Goal: Task Accomplishment & Management: Complete application form

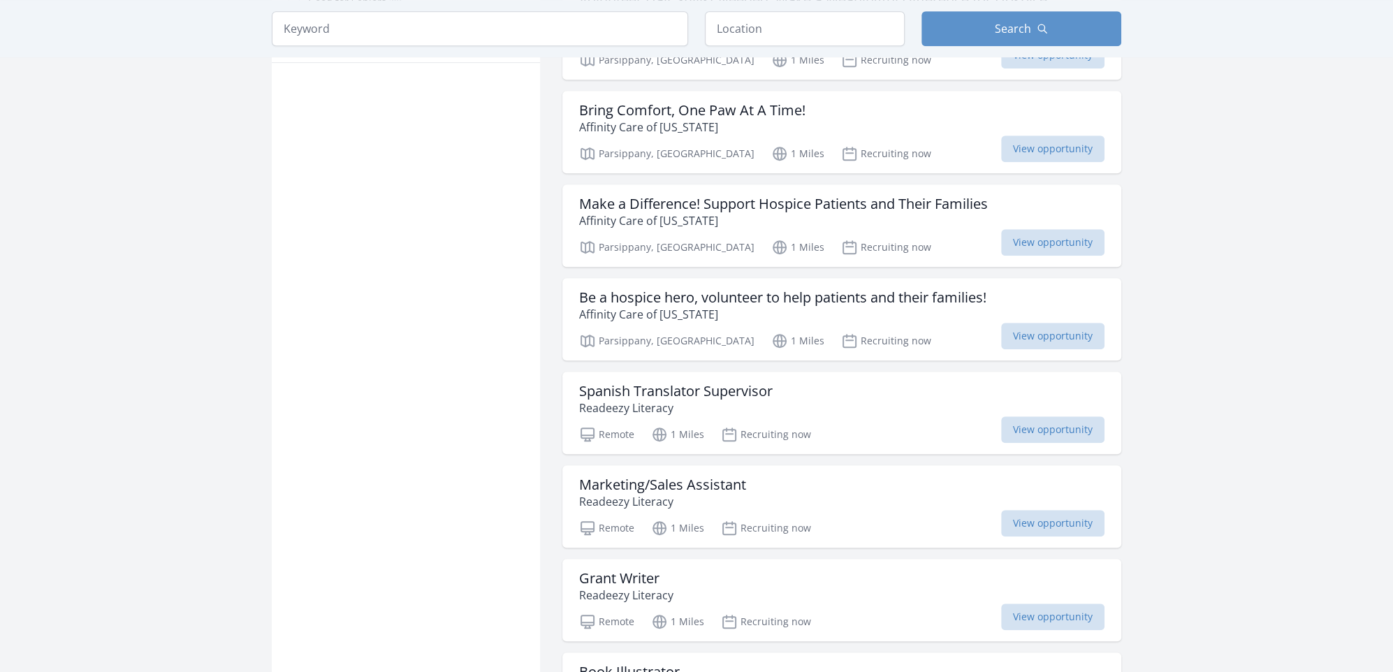
scroll to position [908, 0]
click at [1105, 161] on span "View opportunity" at bounding box center [1052, 148] width 103 height 27
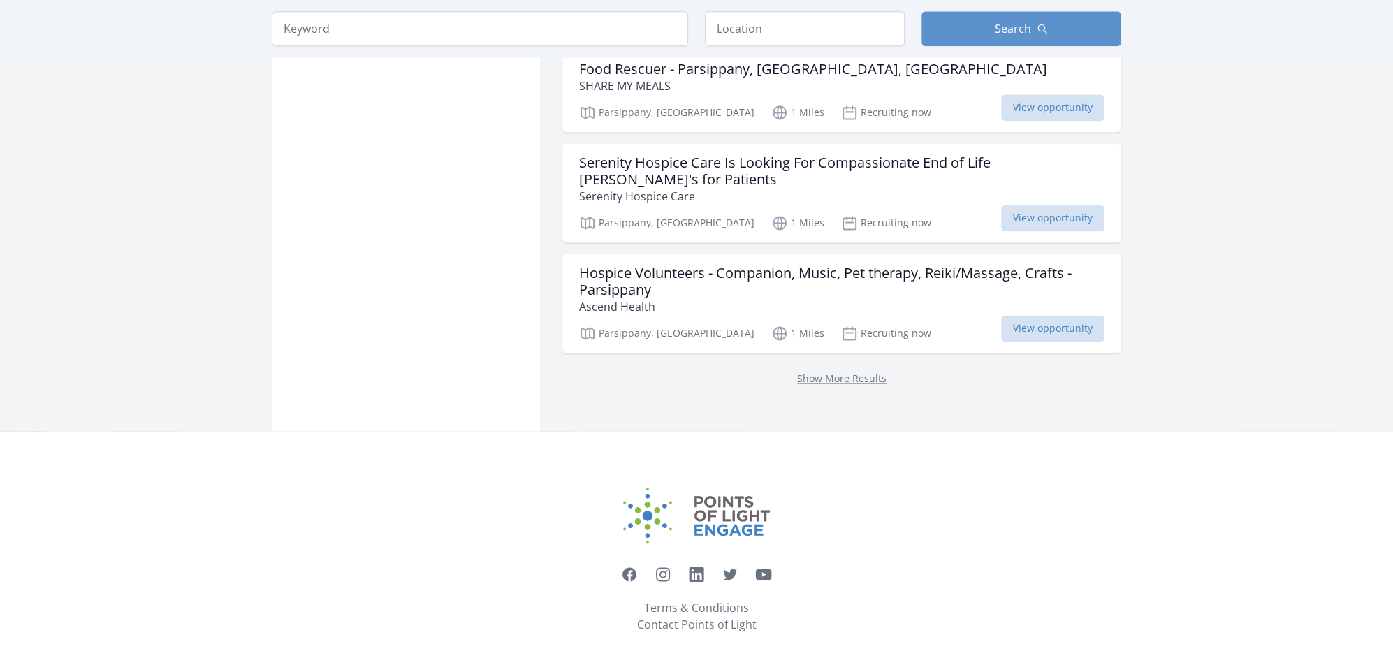
scroll to position [2026, 0]
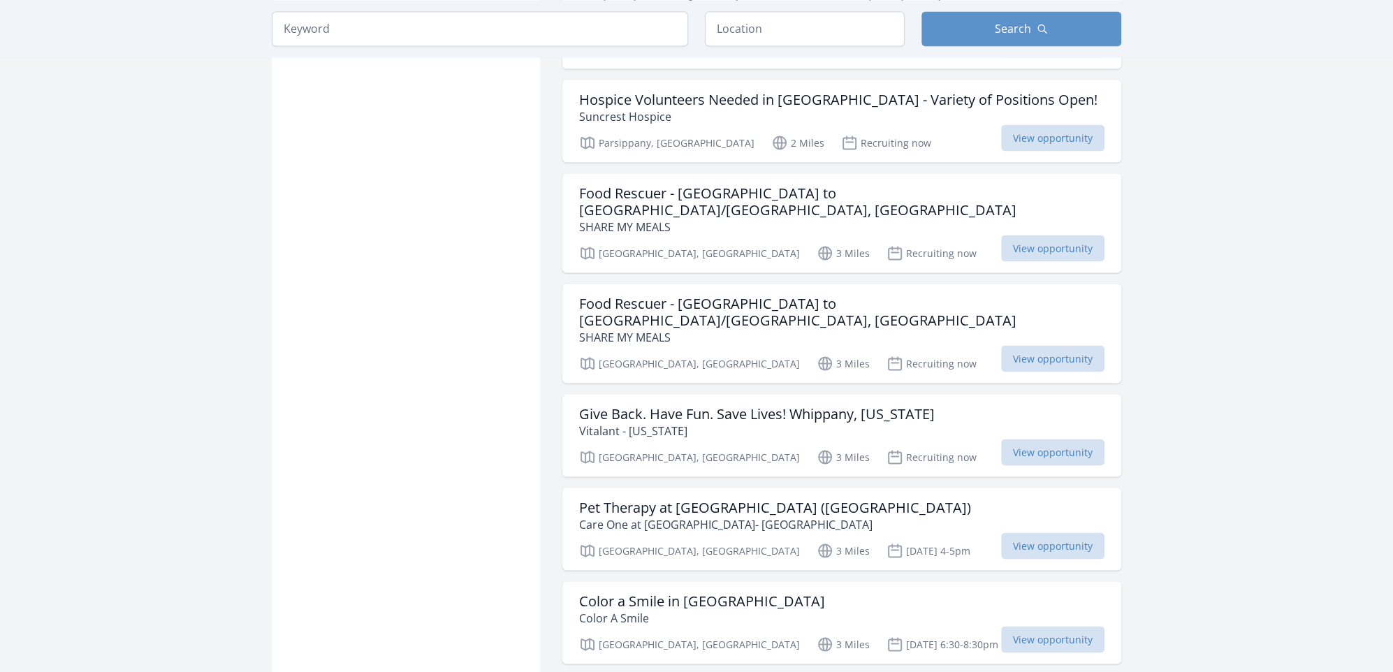
scroll to position [2515, 0]
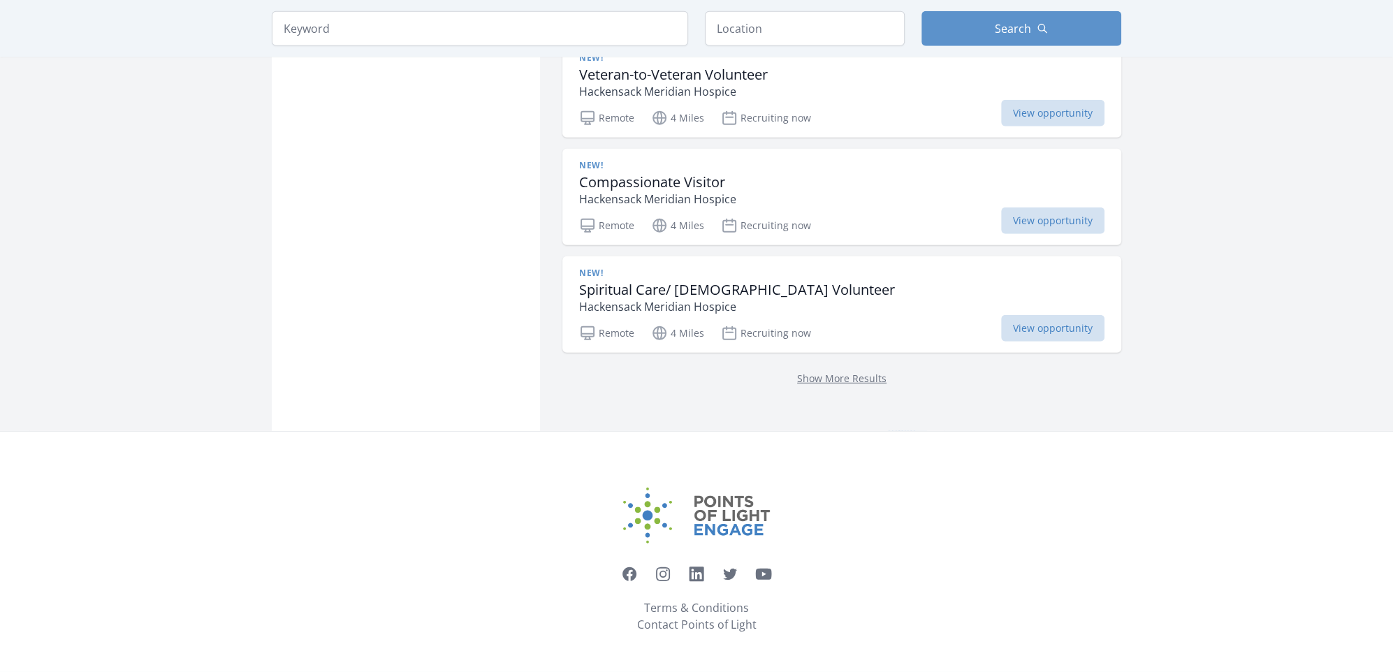
scroll to position [4402, 0]
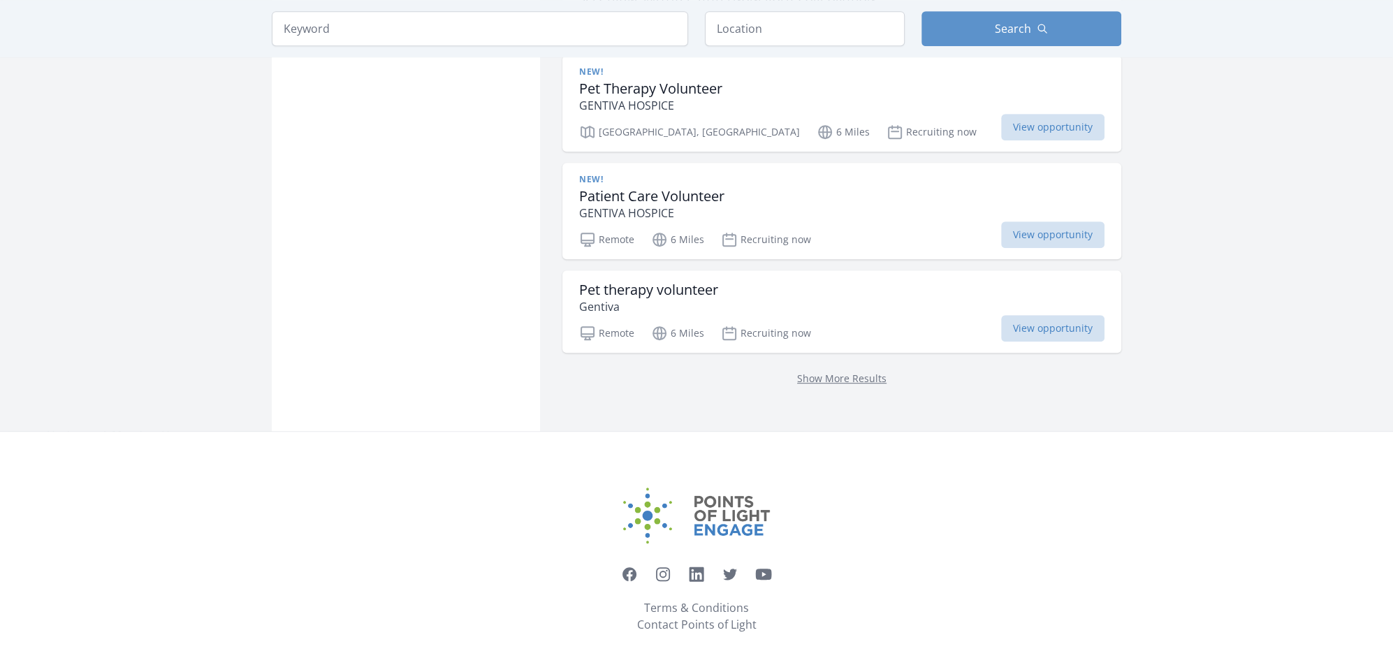
scroll to position [6847, 0]
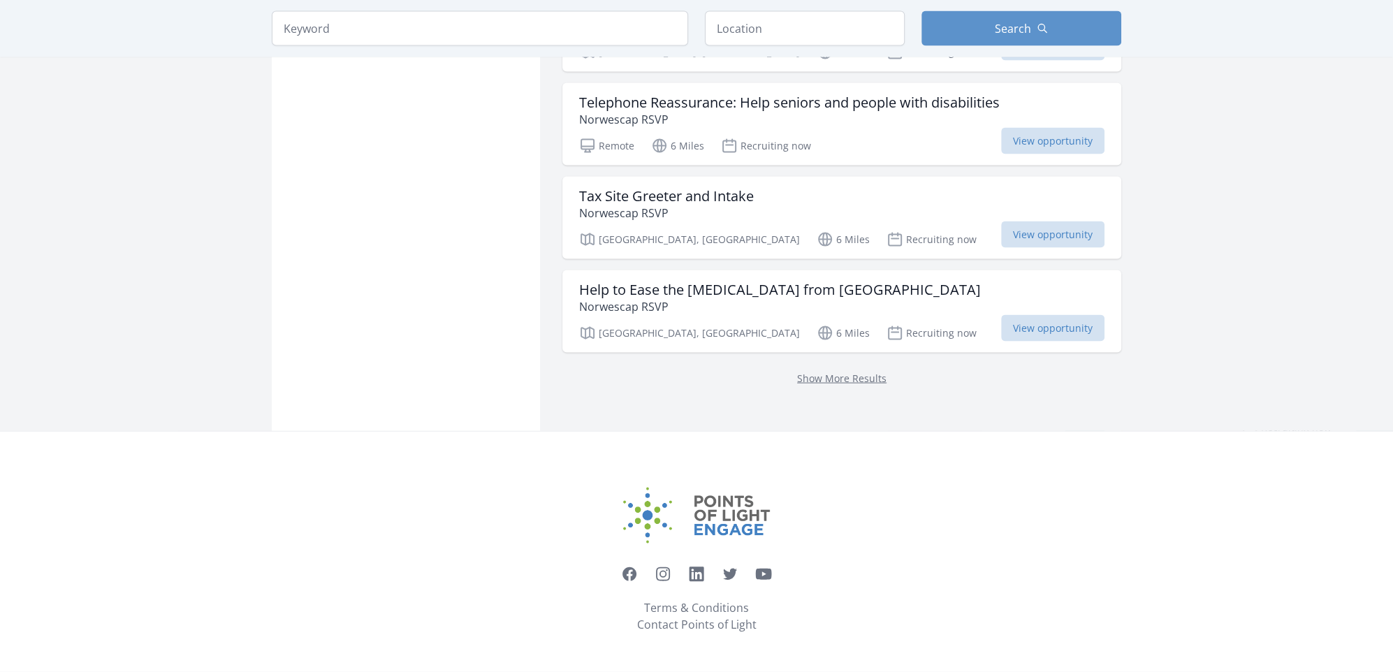
scroll to position [9363, 0]
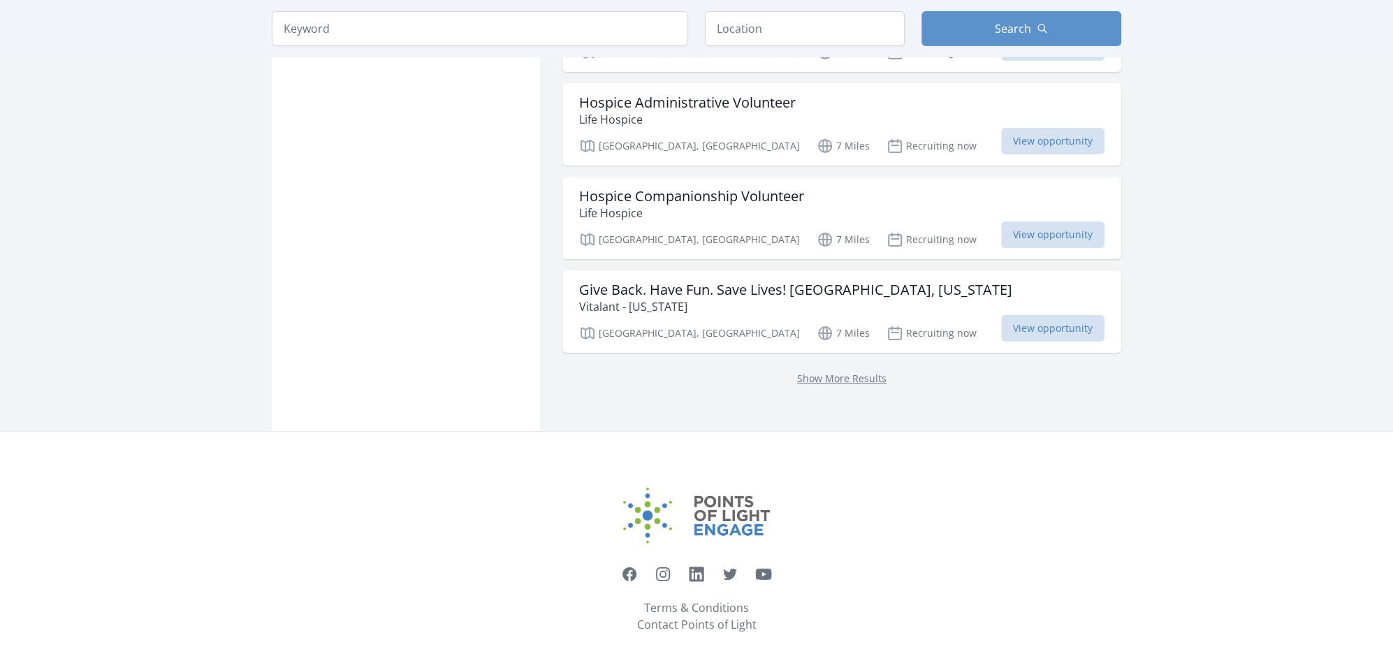
scroll to position [10620, 0]
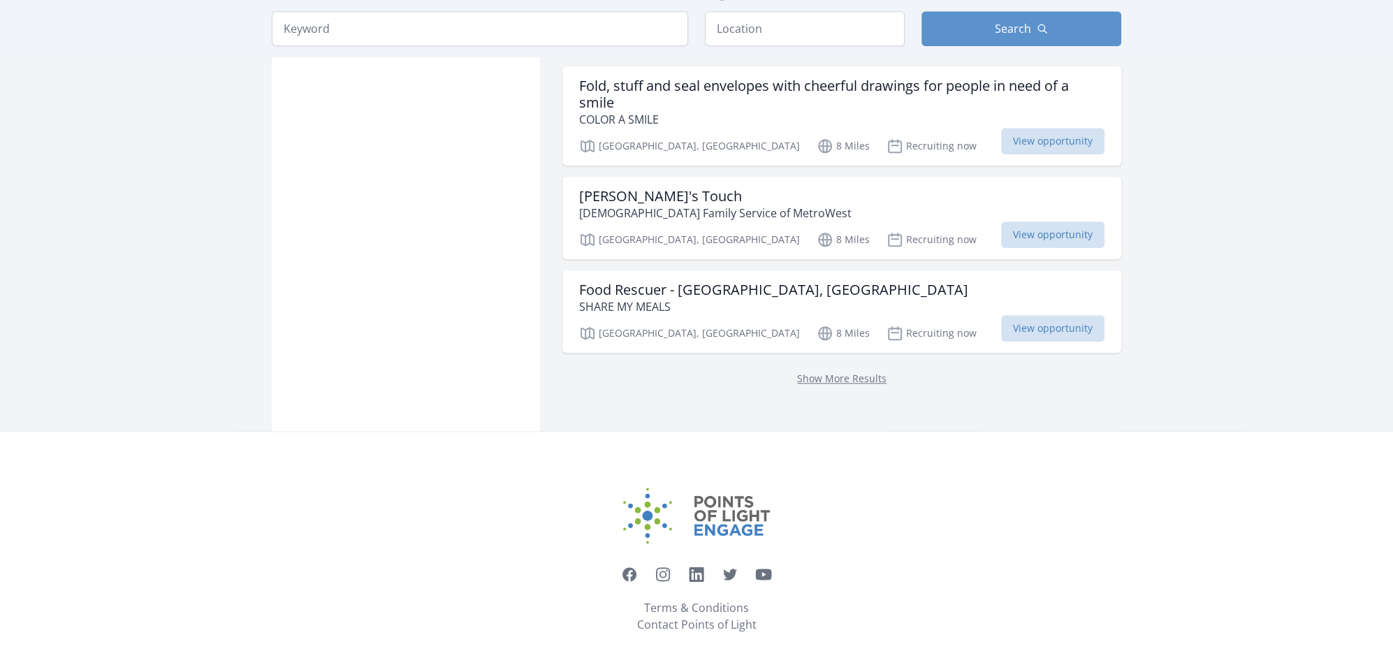
scroll to position [12996, 0]
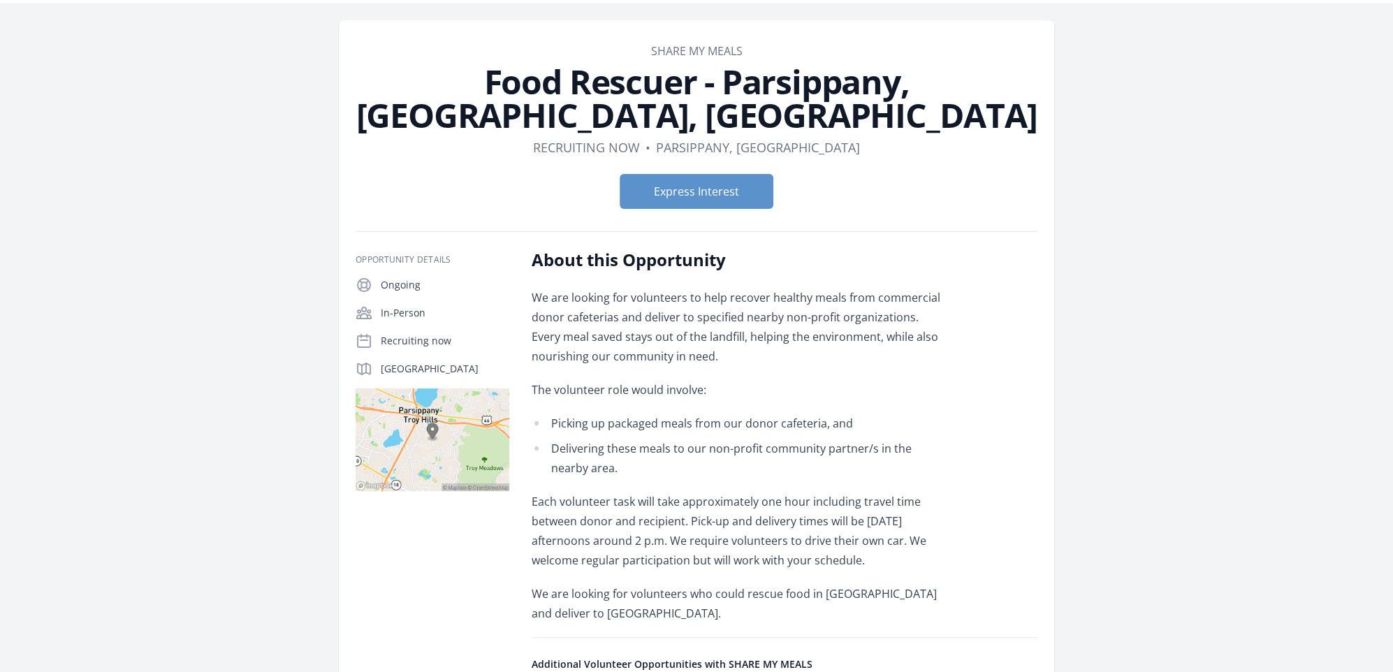
scroll to position [140, 0]
